Goal: Information Seeking & Learning: Find specific fact

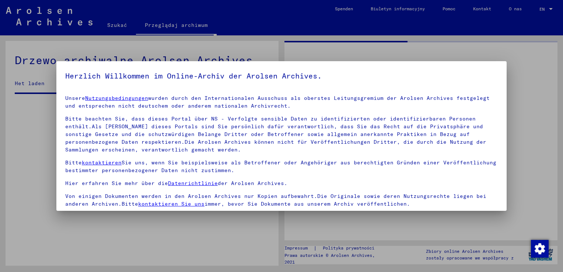
click at [122, 26] on div at bounding box center [281, 136] width 563 height 272
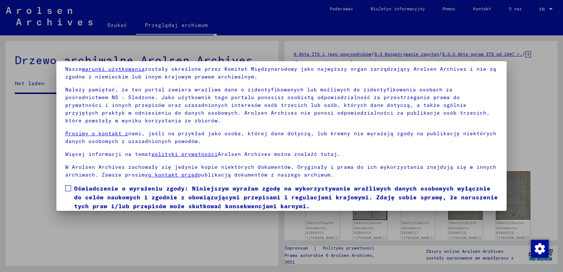
scroll to position [55, 0]
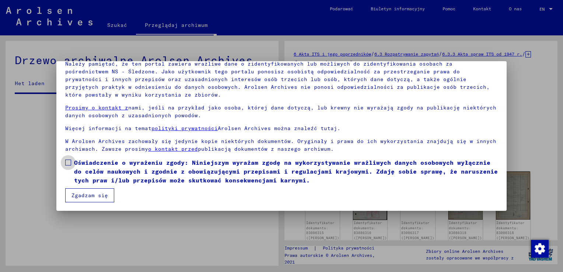
click at [68, 161] on span at bounding box center [68, 162] width 6 height 6
click at [84, 194] on button "Zgadzam się" at bounding box center [89, 195] width 49 height 14
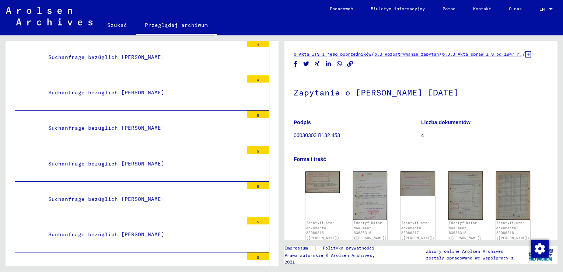
scroll to position [19201, 0]
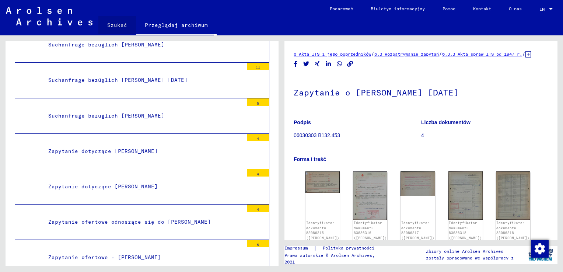
click at [121, 22] on link "Szukać" at bounding box center [117, 25] width 38 height 18
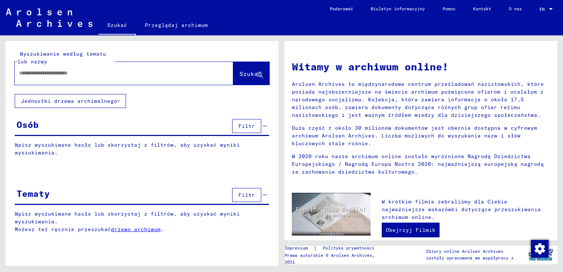
click at [101, 74] on input "text" at bounding box center [115, 73] width 192 height 8
click at [244, 73] on span "Szukać" at bounding box center [250, 73] width 22 height 7
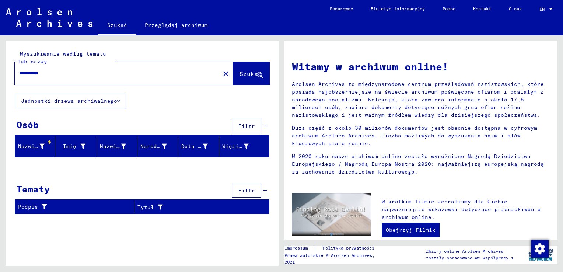
click at [60, 70] on input "**********" at bounding box center [115, 73] width 192 height 8
type input "*****"
click at [253, 73] on span "Szukać" at bounding box center [250, 73] width 22 height 7
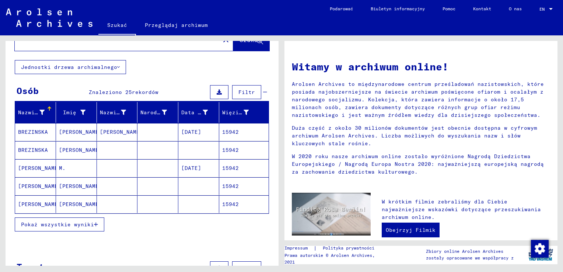
scroll to position [74, 0]
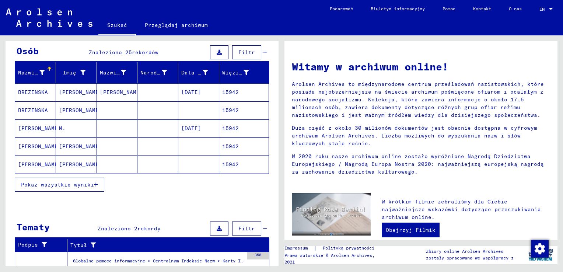
click at [82, 183] on span "Pokaż wszystkie wyniki" at bounding box center [57, 184] width 73 height 7
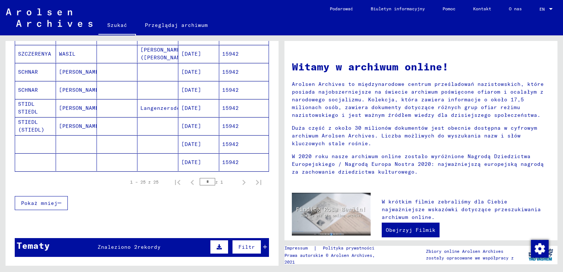
scroll to position [516, 0]
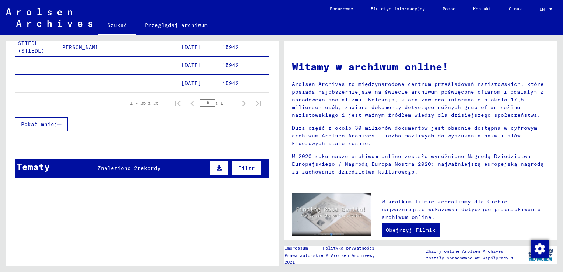
click at [34, 117] on button "Pokaż mniej" at bounding box center [41, 124] width 53 height 14
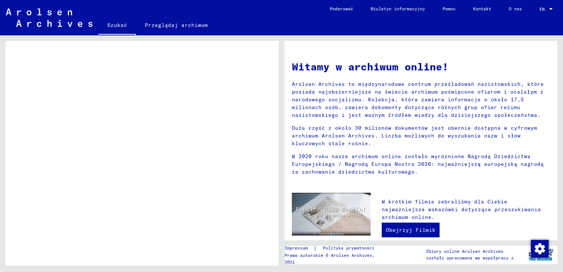
scroll to position [155, 0]
click at [158, 25] on link "Przeglądaj archiwum" at bounding box center [176, 25] width 81 height 18
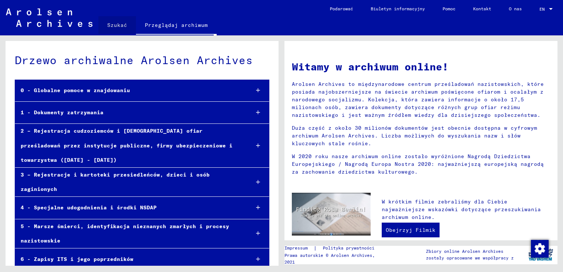
click at [120, 27] on link "Szukać" at bounding box center [117, 25] width 38 height 18
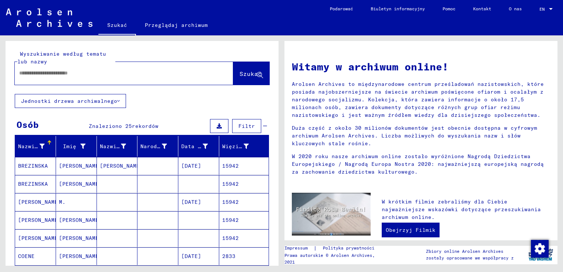
click at [110, 73] on input "text" at bounding box center [115, 73] width 192 height 8
type input "**********"
click at [244, 67] on button "Szukać" at bounding box center [251, 73] width 36 height 23
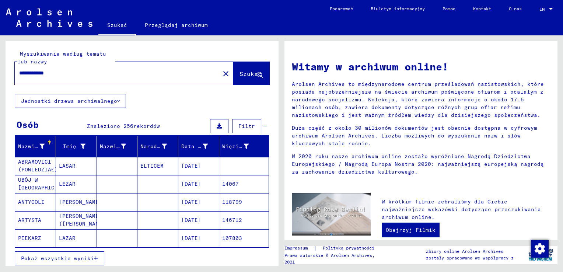
click at [81, 102] on font "Jednostki drzewa archiwalnego" at bounding box center [69, 101] width 96 height 7
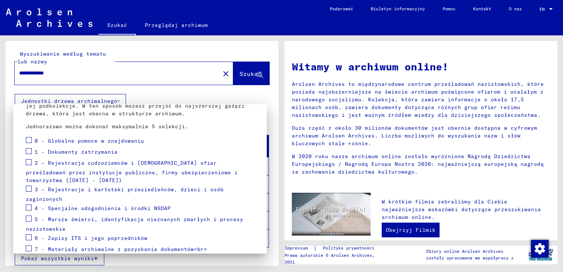
scroll to position [74, 0]
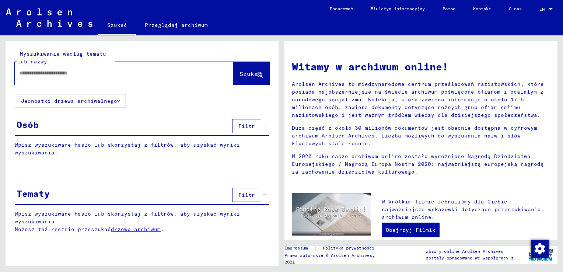
click at [245, 125] on span "Filtr" at bounding box center [246, 126] width 17 height 7
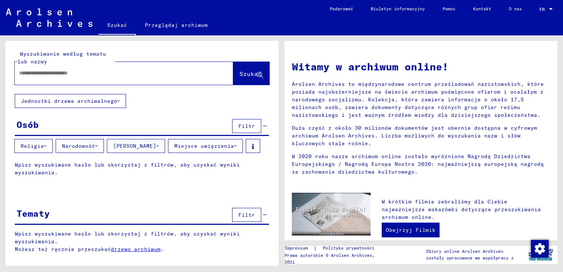
click at [242, 126] on span "Filtr" at bounding box center [246, 126] width 17 height 7
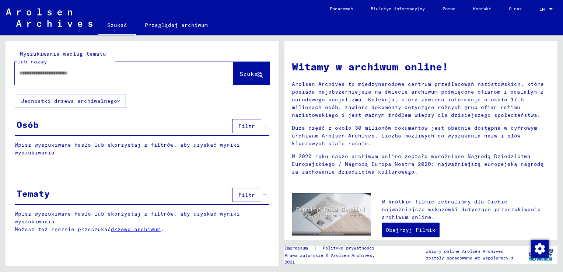
click at [94, 75] on input "text" at bounding box center [115, 73] width 192 height 8
click at [108, 73] on input "text" at bounding box center [115, 73] width 192 height 8
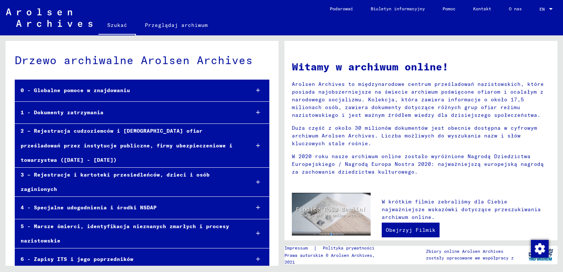
click at [53, 117] on div "1 - Dokumenty zatrzymania" at bounding box center [129, 112] width 228 height 14
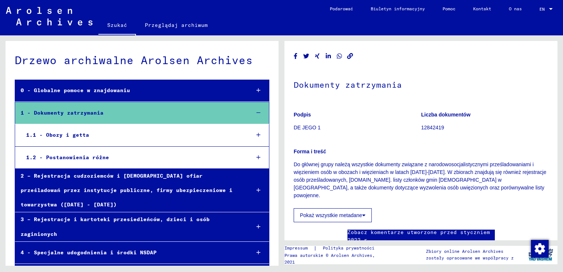
click at [80, 190] on div "2 – Rejestracja cudzoziemców i [DEMOGRAPHIC_DATA] ofiar prześladowań przez inst…" at bounding box center [129, 190] width 229 height 43
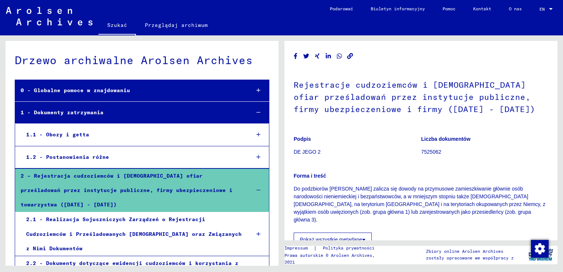
click at [335, 9] on link "Podarować" at bounding box center [341, 9] width 41 height 18
click at [65, 131] on div "1.1 - Obozy i getta" at bounding box center [132, 134] width 223 height 14
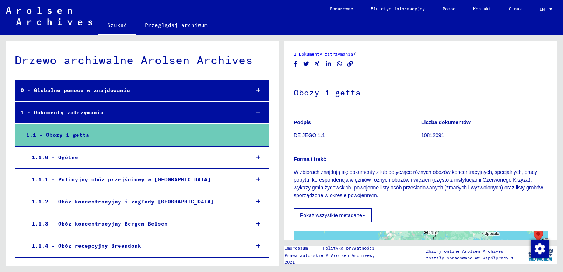
click at [103, 115] on div "1 - Dokumenty zatrzymania" at bounding box center [129, 112] width 229 height 14
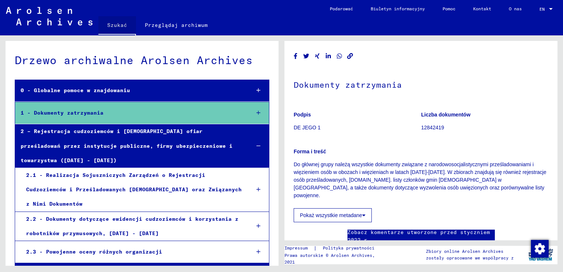
click at [119, 25] on link "Szukać" at bounding box center [117, 25] width 38 height 19
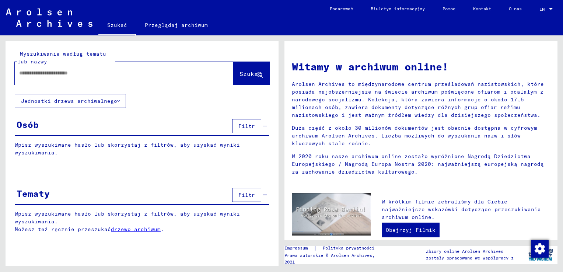
click at [98, 73] on input "text" at bounding box center [115, 73] width 192 height 8
type input "**********"
click at [245, 73] on span "Szukać" at bounding box center [250, 73] width 22 height 7
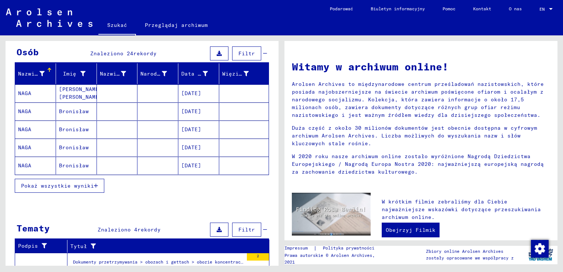
scroll to position [74, 0]
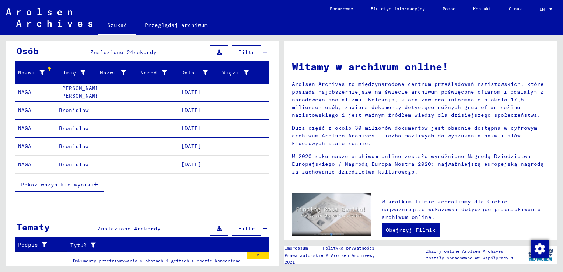
click at [66, 183] on span "Pokaż wszystkie wyniki" at bounding box center [57, 184] width 73 height 7
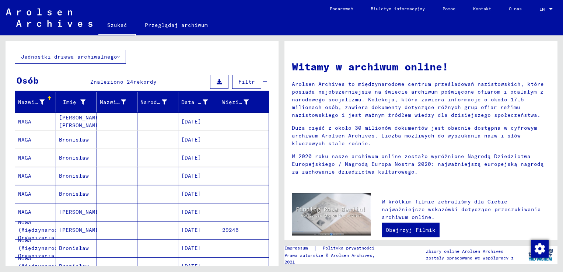
scroll to position [0, 0]
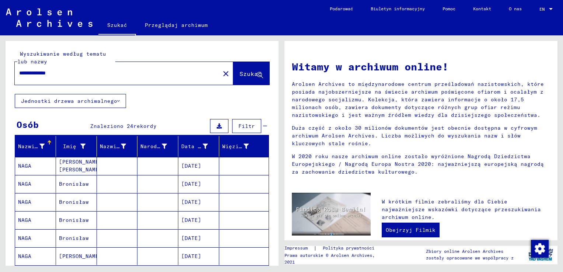
click at [76, 166] on mat-cell "[PERSON_NAME] [PERSON_NAME]" at bounding box center [76, 166] width 41 height 18
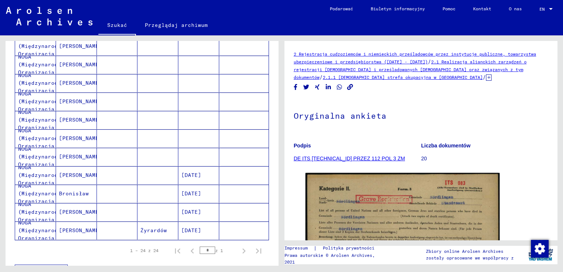
scroll to position [442, 0]
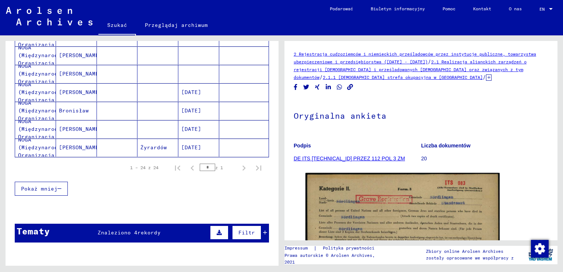
click at [70, 124] on mat-cell "[PERSON_NAME]" at bounding box center [76, 129] width 41 height 18
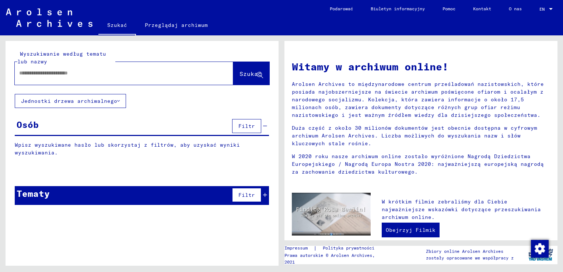
click at [92, 102] on font "Jednostki drzewa archiwalnego" at bounding box center [69, 101] width 96 height 7
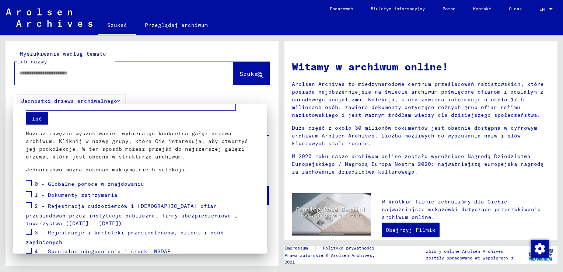
scroll to position [37, 0]
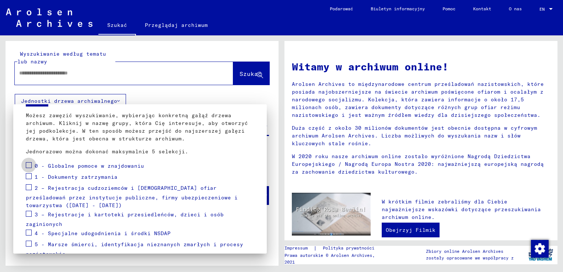
click at [31, 163] on span at bounding box center [29, 165] width 6 height 6
click at [29, 175] on span at bounding box center [29, 176] width 6 height 6
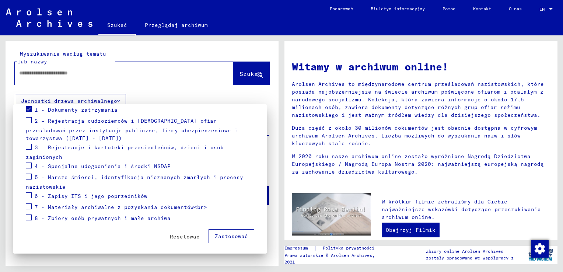
scroll to position [105, 0]
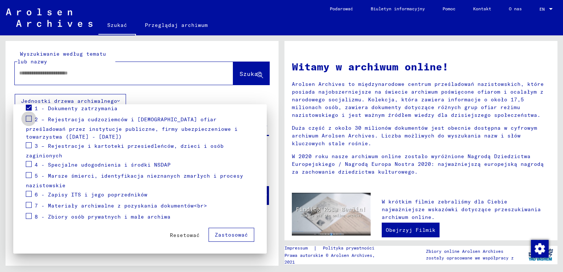
click at [29, 116] on span at bounding box center [29, 119] width 6 height 6
click at [29, 144] on span at bounding box center [29, 145] width 6 height 6
click at [32, 164] on div "4 - Specjalne udogodnienia i środki NSDAP" at bounding box center [98, 164] width 145 height 11
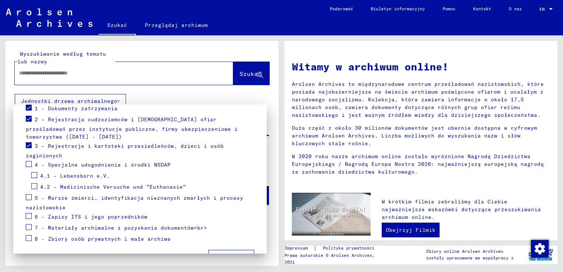
click at [28, 173] on mat-tree-node "4.1 - Lebensborn e.V." at bounding box center [140, 176] width 228 height 11
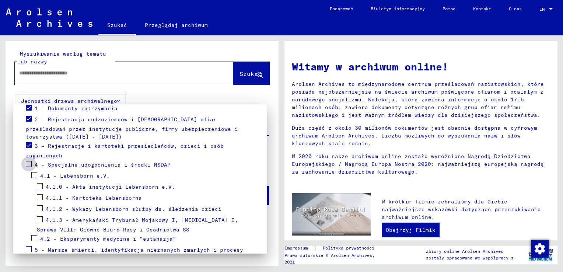
click at [31, 159] on label at bounding box center [29, 162] width 6 height 7
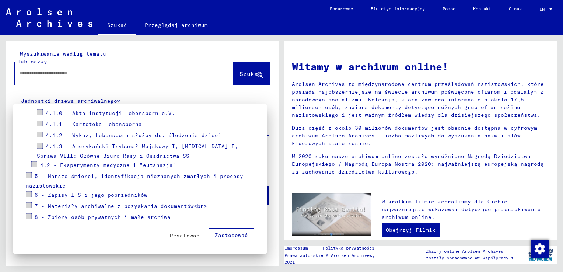
scroll to position [142, 0]
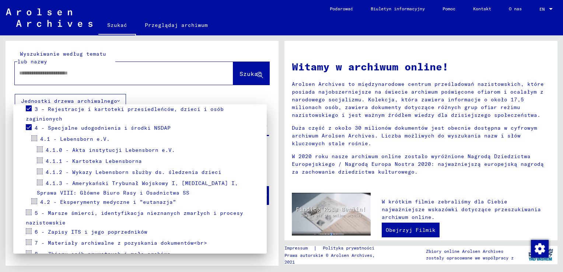
click at [32, 136] on span at bounding box center [34, 138] width 6 height 6
click at [37, 147] on span at bounding box center [40, 149] width 6 height 6
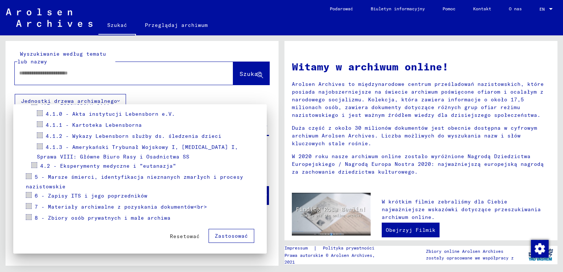
scroll to position [180, 0]
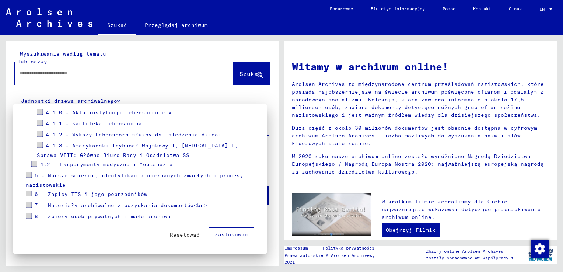
click at [37, 162] on span at bounding box center [34, 164] width 6 height 6
click at [230, 234] on span "Zastosować" at bounding box center [231, 234] width 33 height 7
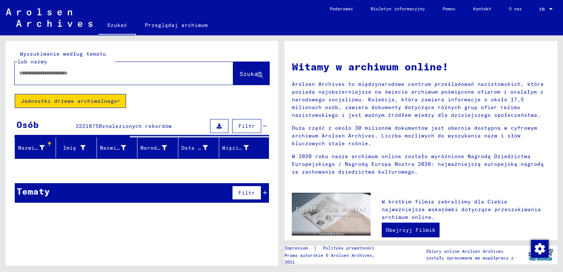
click at [76, 75] on input "text" at bounding box center [115, 73] width 192 height 8
type input "**********"
click at [248, 74] on span "Szukać" at bounding box center [250, 73] width 22 height 7
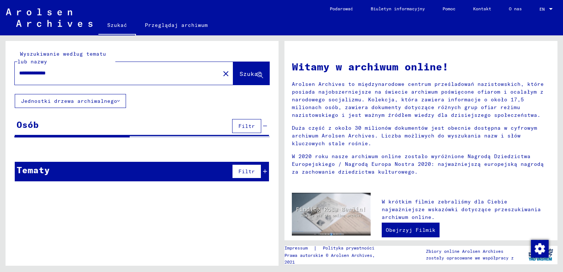
click at [248, 74] on span "Szukać" at bounding box center [250, 73] width 22 height 7
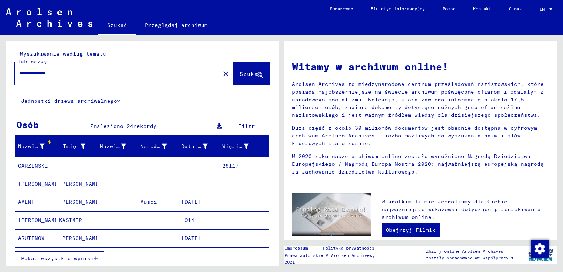
click at [63, 108] on div "**********" at bounding box center [142, 179] width 273 height 277
click at [243, 73] on span "Szukać" at bounding box center [250, 73] width 22 height 7
click at [247, 127] on span "Filtr" at bounding box center [246, 126] width 17 height 7
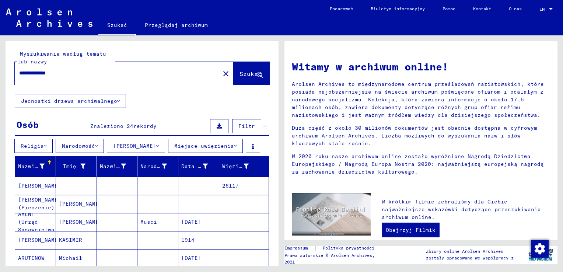
click at [199, 146] on font "Miejsce uwięzienia" at bounding box center [204, 146] width 60 height 7
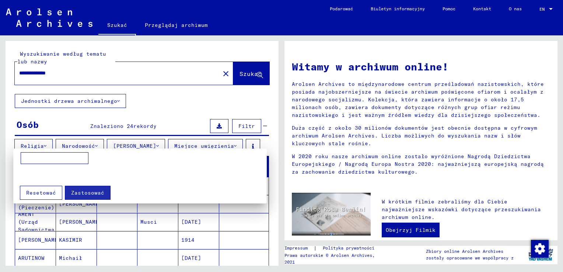
click at [35, 145] on div at bounding box center [281, 136] width 563 height 272
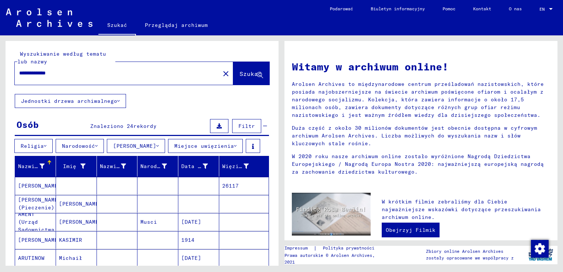
click at [82, 148] on font "Narodowość" at bounding box center [78, 146] width 33 height 7
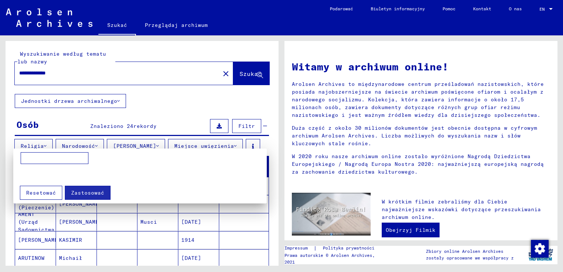
click at [137, 142] on div at bounding box center [281, 136] width 563 height 272
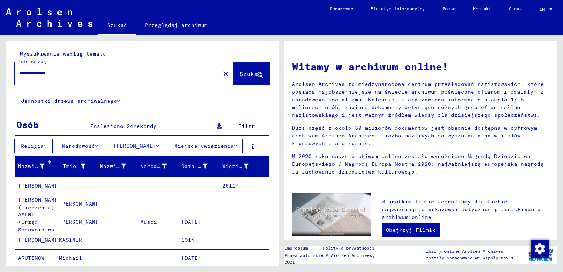
click at [208, 144] on font "Miejsce uwięzienia" at bounding box center [204, 146] width 60 height 7
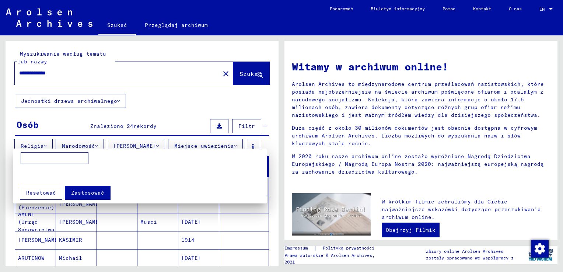
click at [49, 159] on input at bounding box center [55, 158] width 68 height 12
type input "********"
click at [85, 191] on span "Zastosować" at bounding box center [87, 192] width 33 height 7
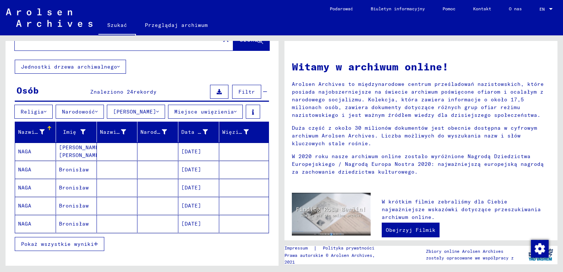
scroll to position [110, 0]
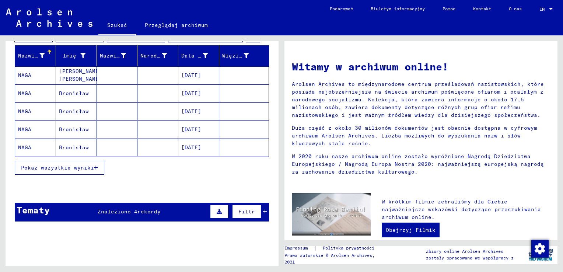
click at [53, 166] on span "Pokaż wszystkie wyniki" at bounding box center [57, 167] width 73 height 7
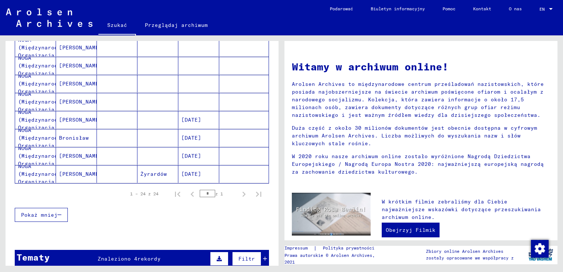
scroll to position [442, 0]
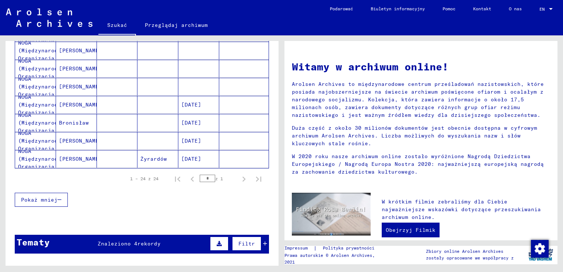
click at [68, 136] on mat-cell "[PERSON_NAME]" at bounding box center [76, 141] width 41 height 18
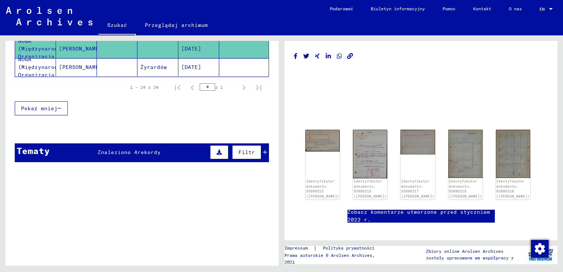
scroll to position [558, 0]
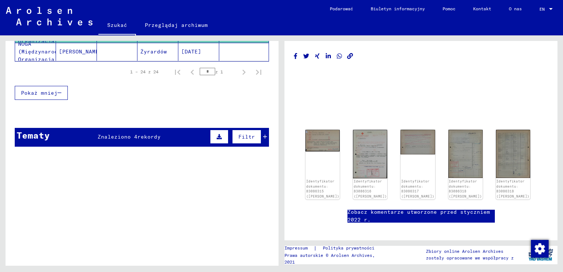
click at [52, 89] on span "Pokaż mniej" at bounding box center [39, 92] width 36 height 7
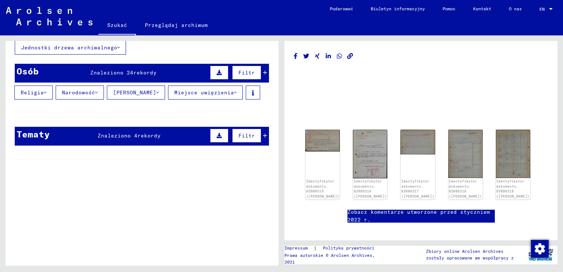
scroll to position [0, 0]
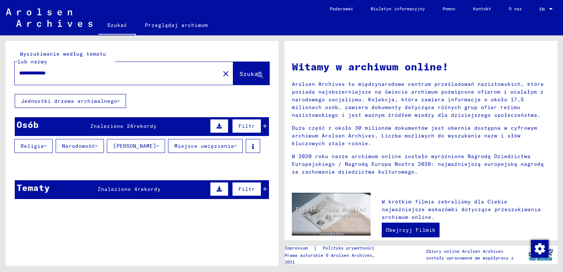
click at [98, 70] on input "**********" at bounding box center [115, 73] width 192 height 8
